Goal: Task Accomplishment & Management: Manage account settings

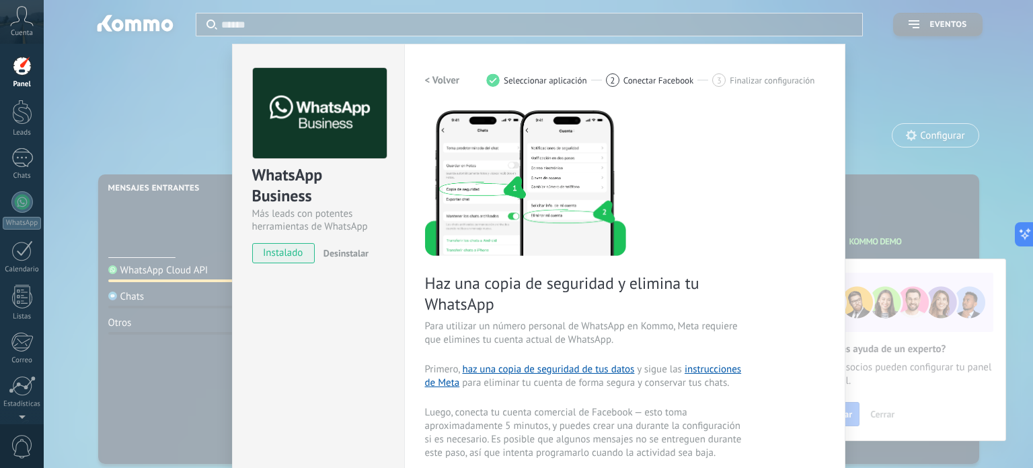
click at [280, 254] on span "instalado" at bounding box center [283, 253] width 61 height 20
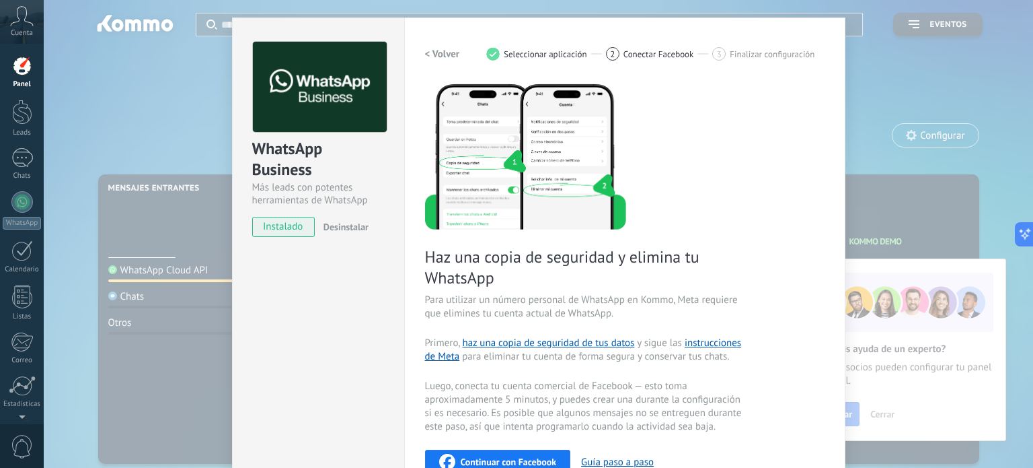
scroll to position [5, 0]
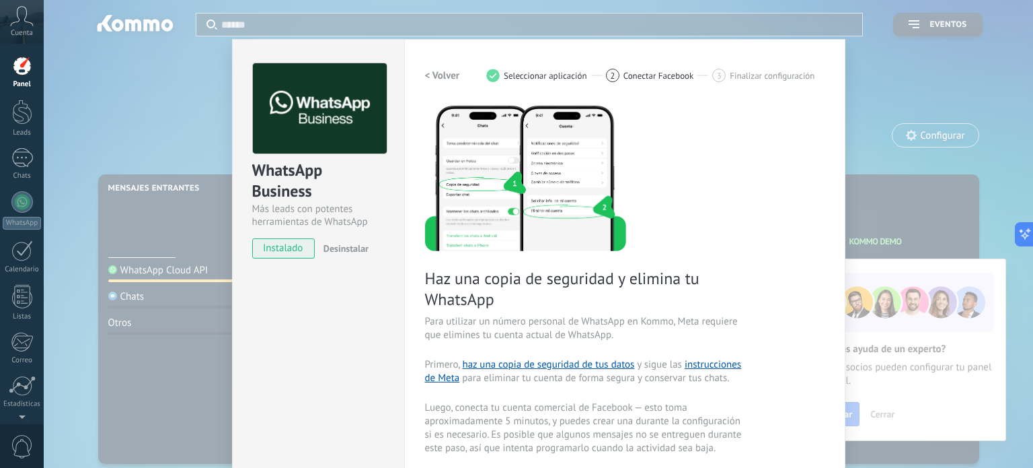
click at [153, 134] on div "WhatsApp Business Más leads con potentes herramientas de WhatsApp instalado Des…" at bounding box center [539, 234] width 990 height 468
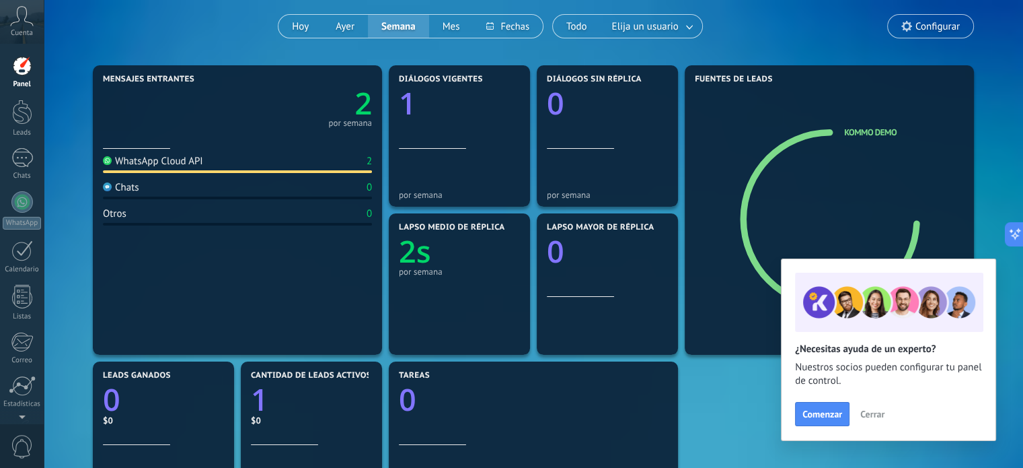
scroll to position [135, 0]
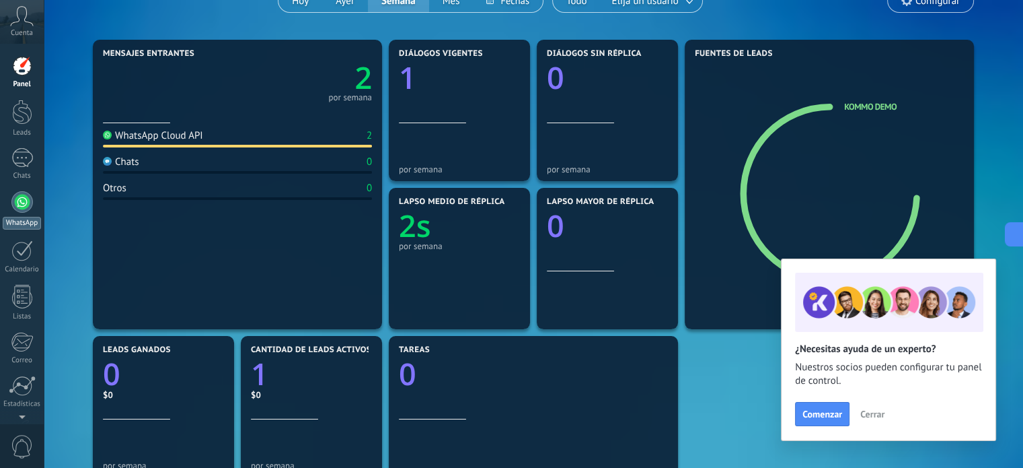
click at [26, 210] on div at bounding box center [22, 202] width 22 height 22
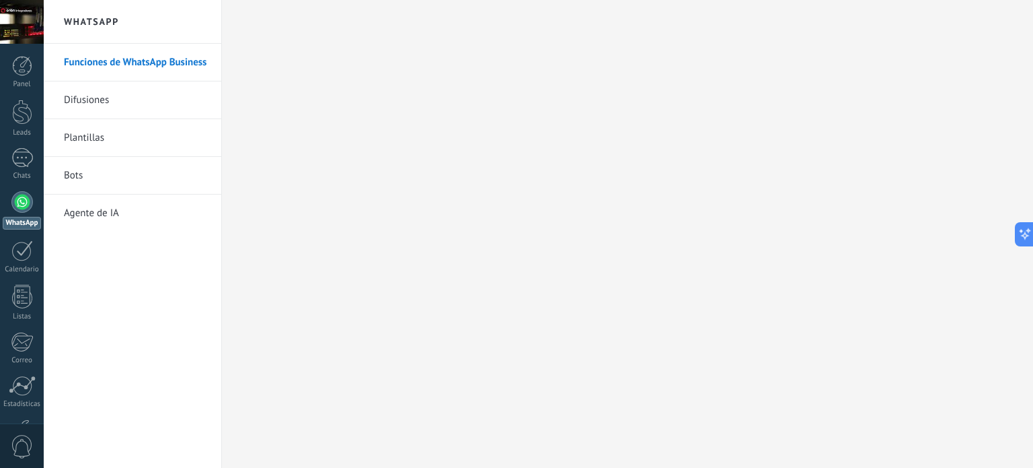
click at [104, 105] on link "Difusiones" at bounding box center [136, 100] width 144 height 38
